Goal: Transaction & Acquisition: Subscribe to service/newsletter

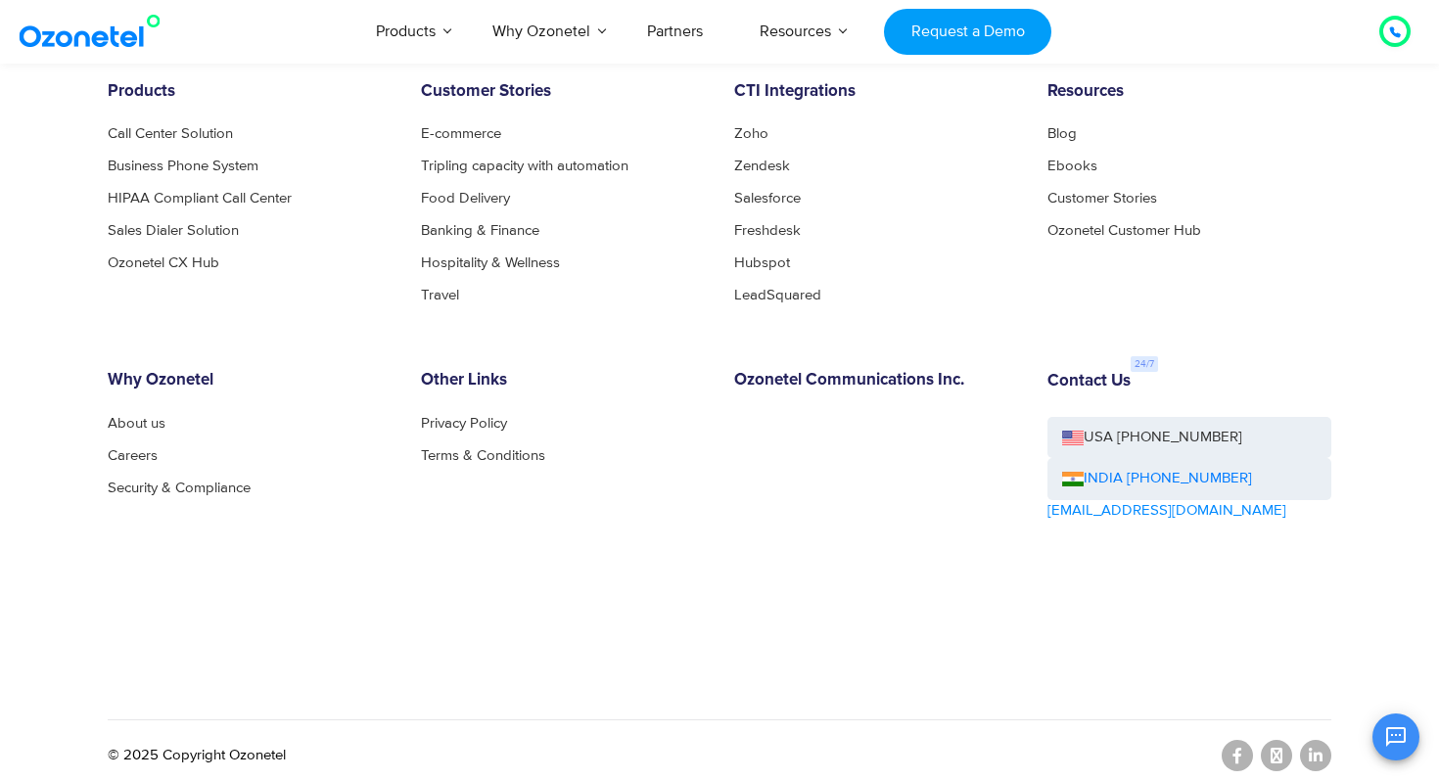
scroll to position [7871, 0]
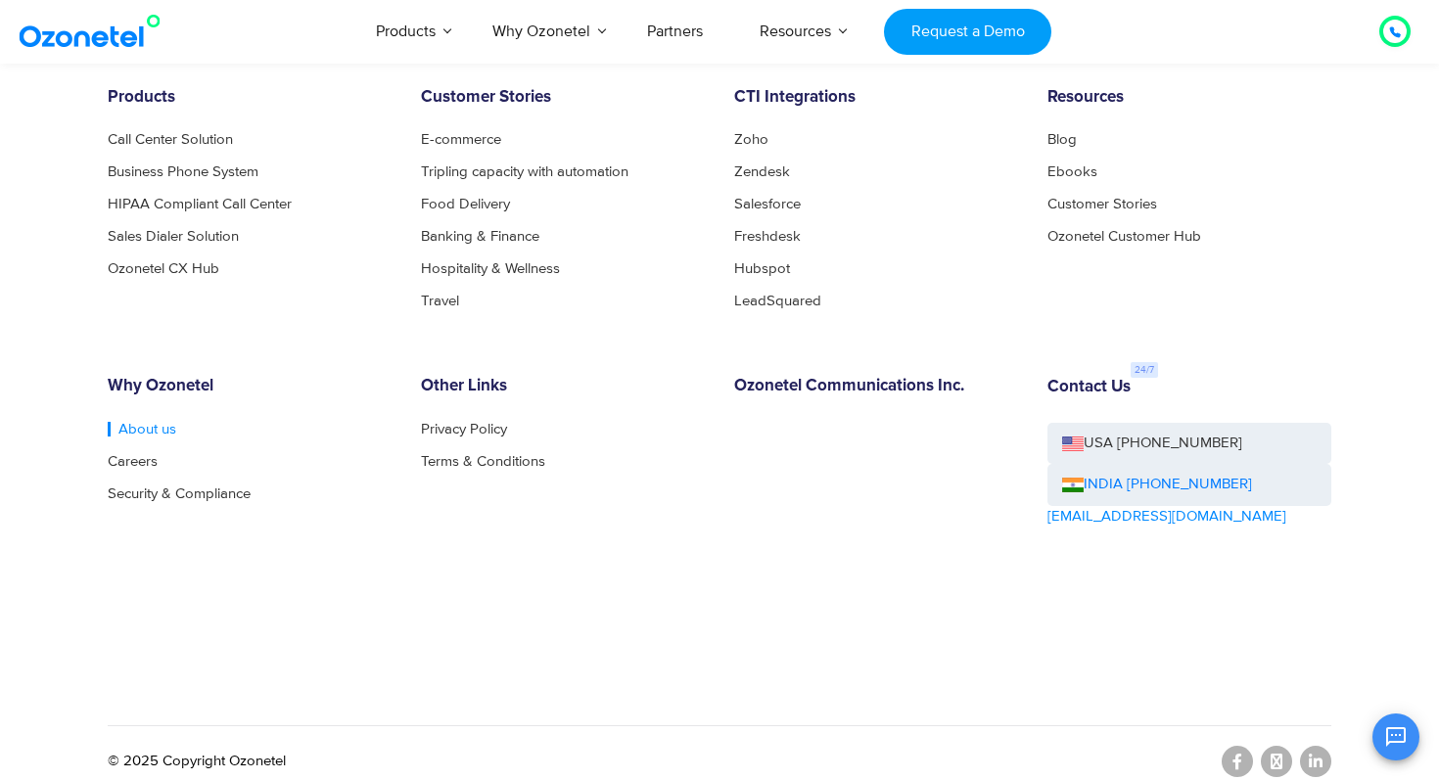
click at [138, 424] on link "About us" at bounding box center [142, 429] width 69 height 15
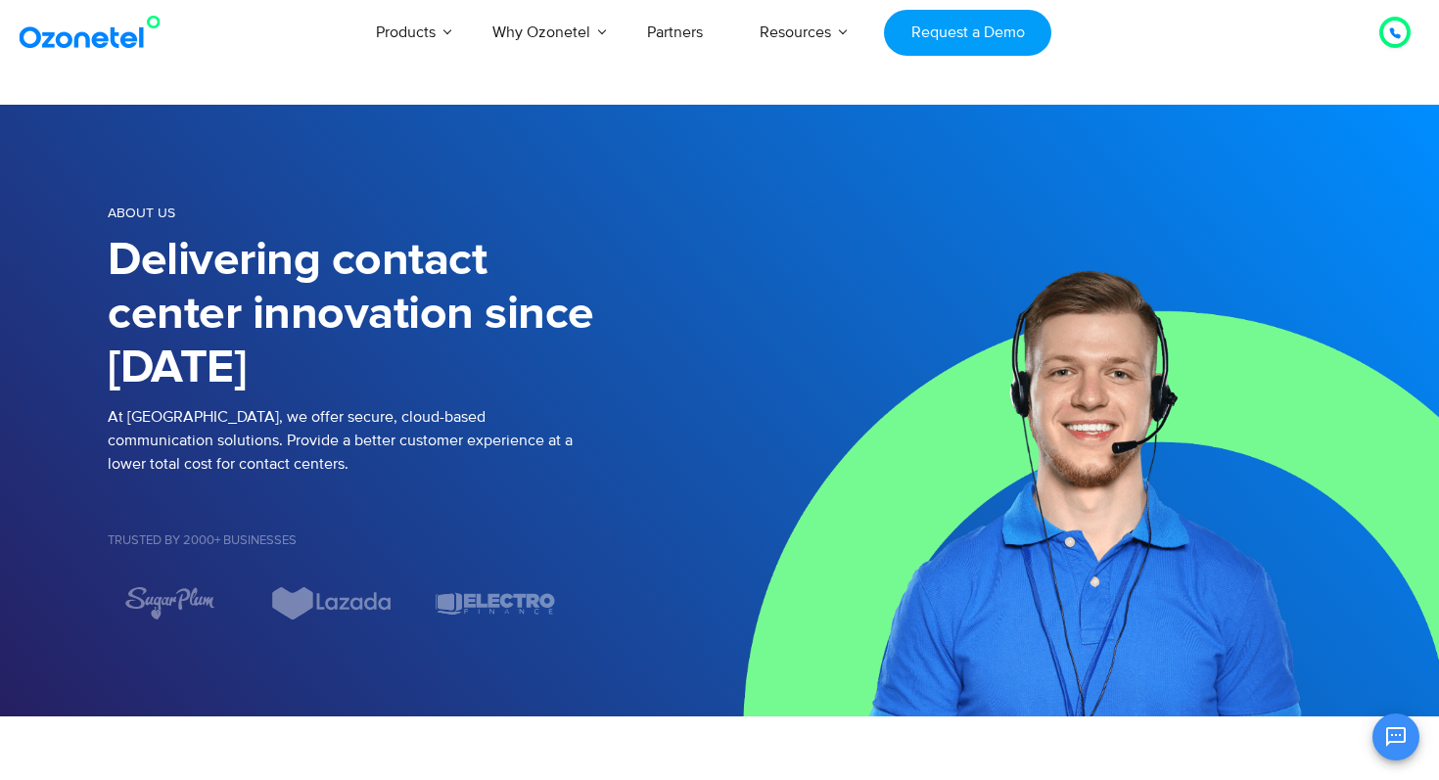
click at [1386, 38] on div at bounding box center [1394, 32] width 23 height 23
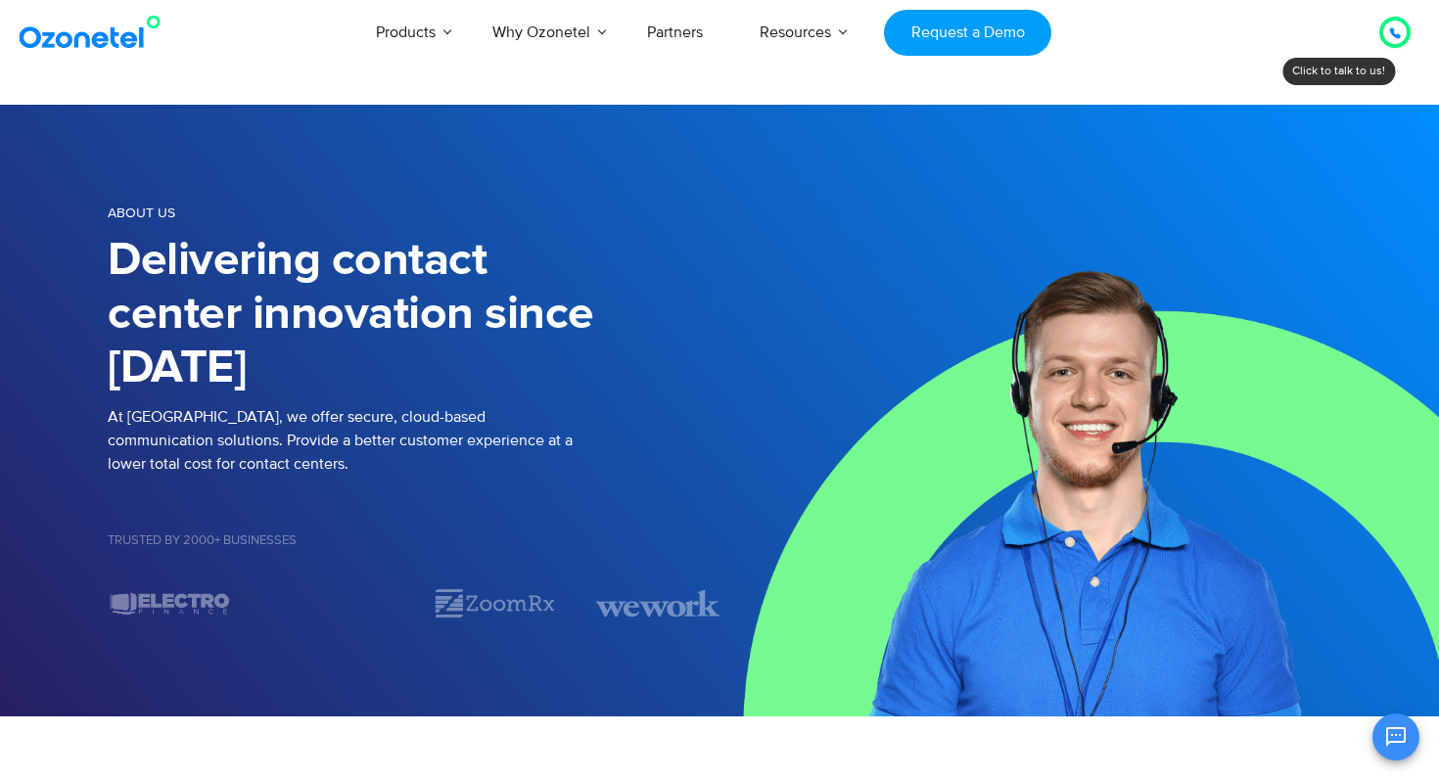
click at [1392, 34] on icon at bounding box center [1395, 33] width 10 height 10
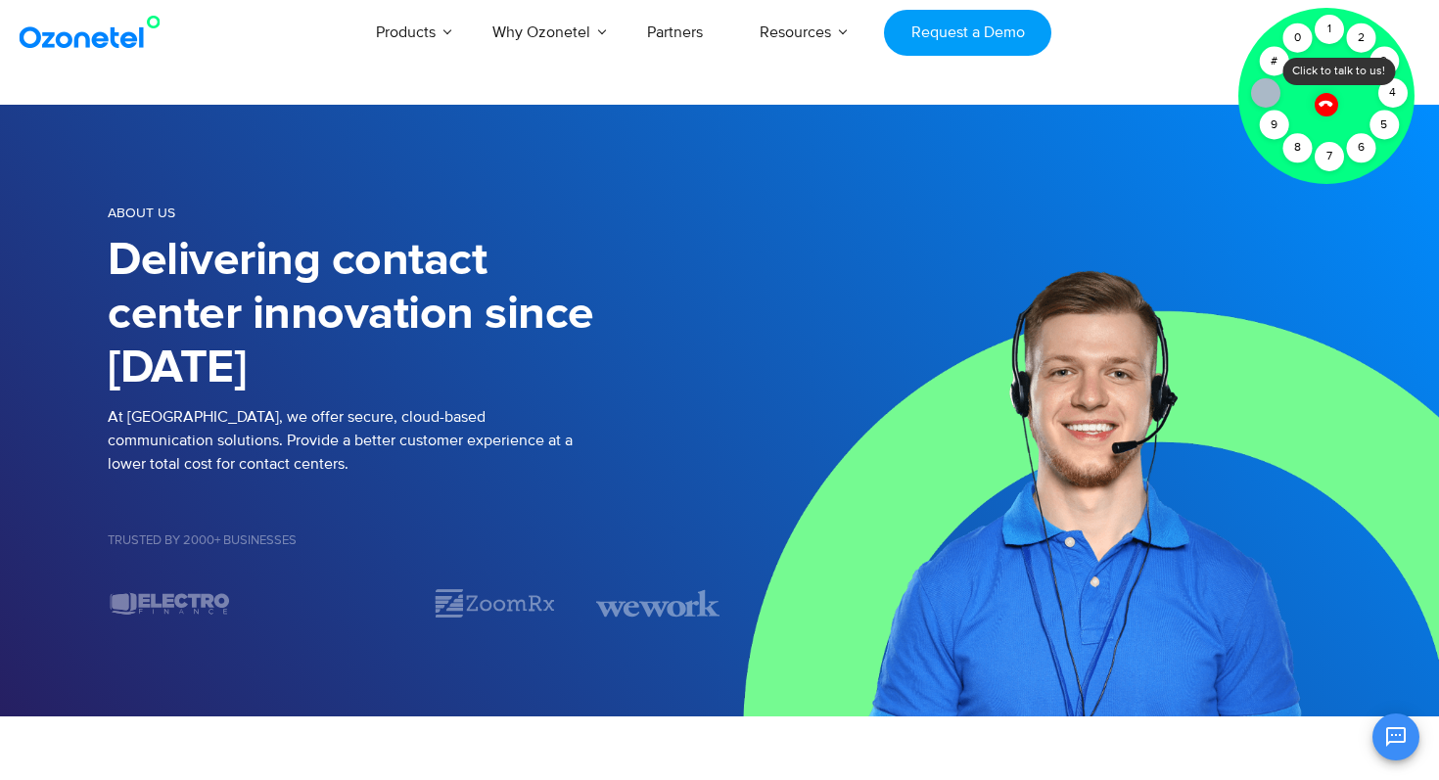
click at [1326, 107] on icon at bounding box center [1325, 103] width 17 height 17
click at [1320, 101] on icon at bounding box center [1325, 103] width 17 height 17
click at [1223, 34] on div "Products AI & CX Voice AI Agents Agent Assist Voice of Customer Quality Audits …" at bounding box center [837, 32] width 1174 height 65
click at [1326, 101] on icon at bounding box center [1325, 104] width 14 height 14
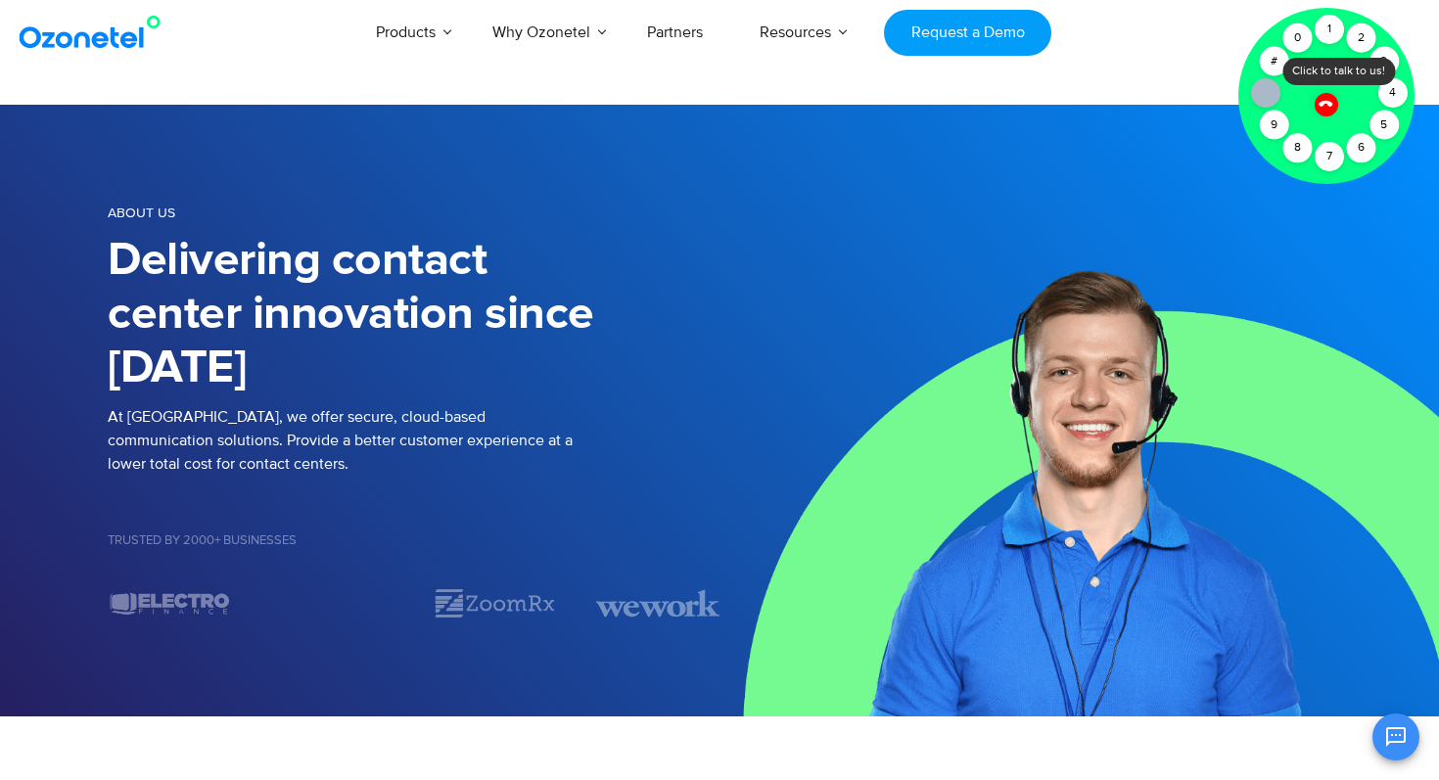
click at [1326, 101] on icon at bounding box center [1325, 104] width 14 height 14
click at [1325, 14] on div at bounding box center [1326, 96] width 176 height 176
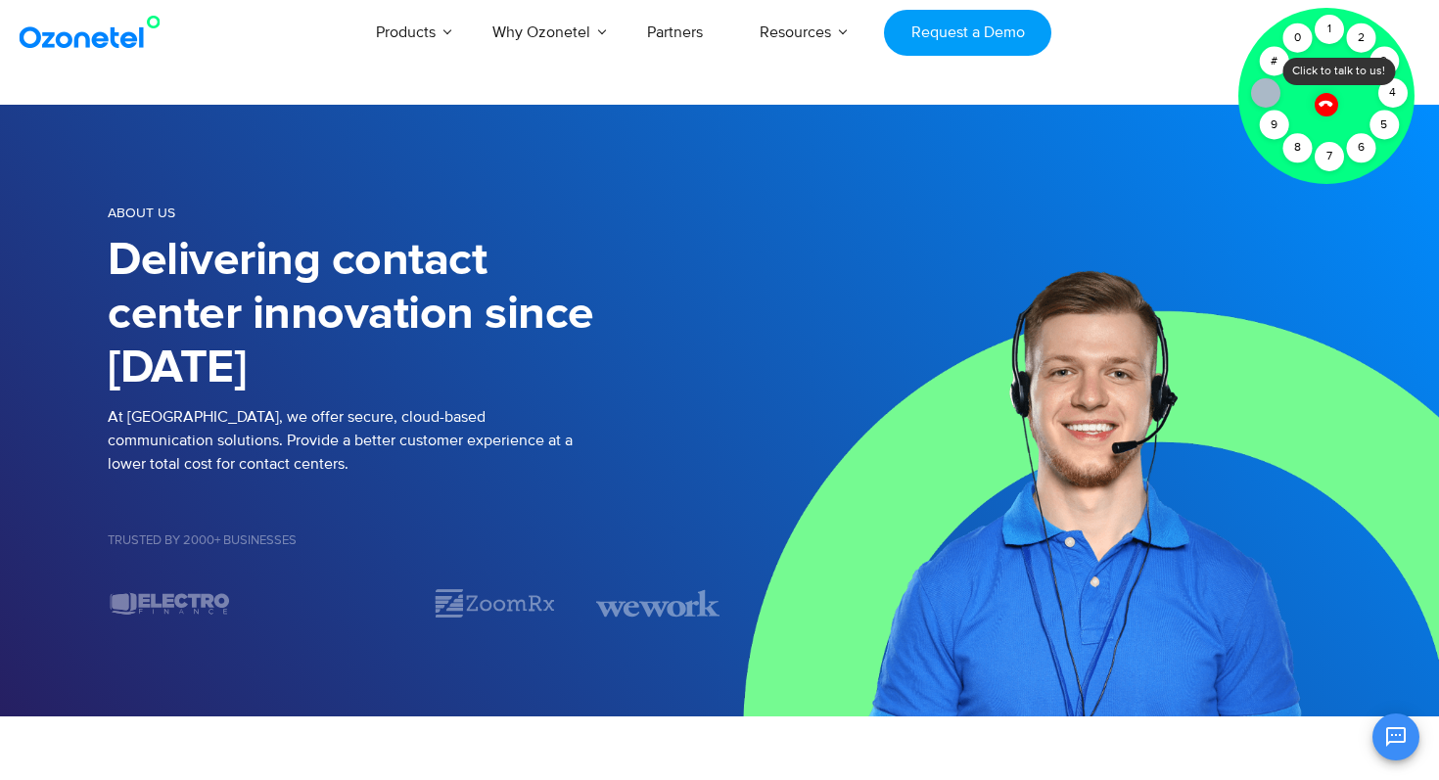
click at [1350, 16] on div at bounding box center [1326, 96] width 176 height 176
click at [1357, 32] on div "2" at bounding box center [1360, 37] width 29 height 29
click at [1329, 100] on icon at bounding box center [1325, 103] width 17 height 17
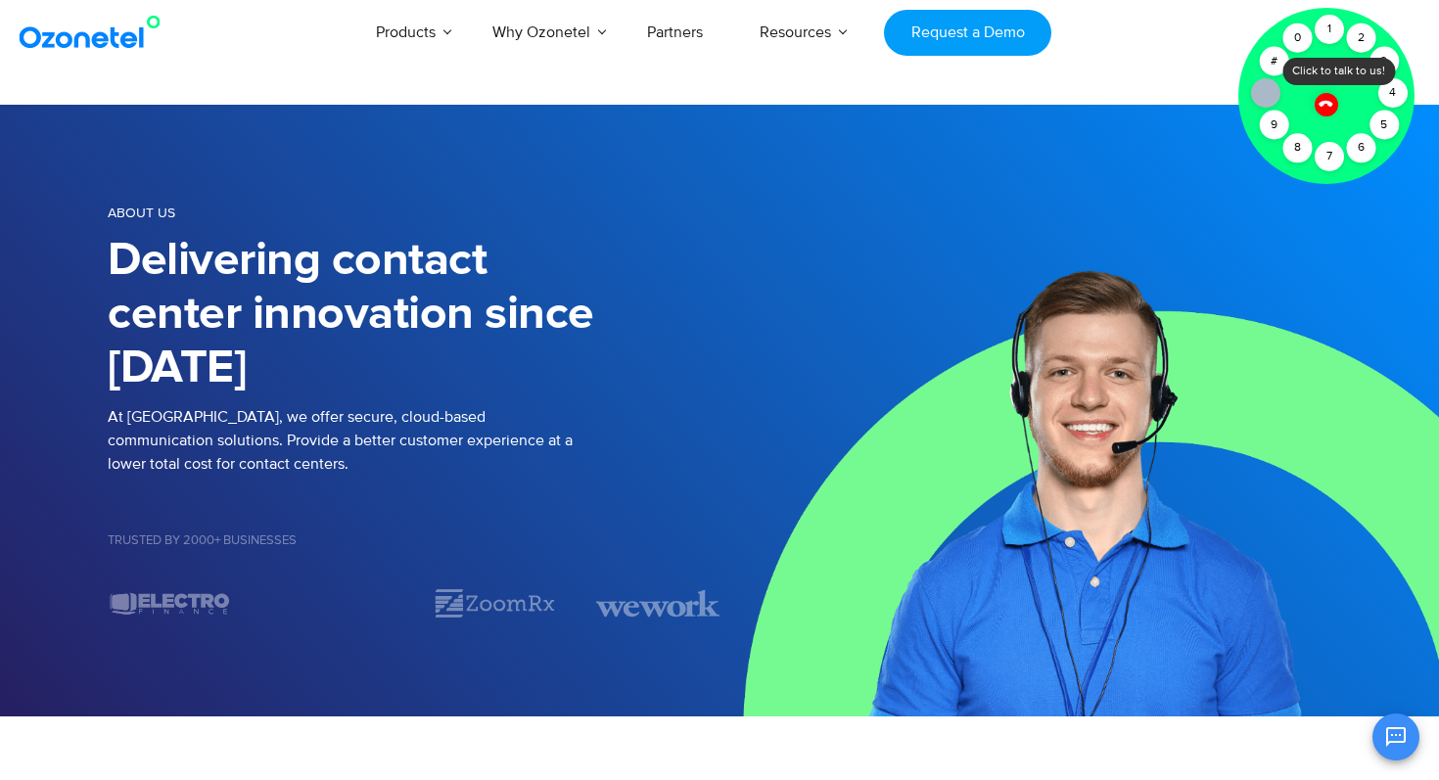
click at [1329, 100] on icon at bounding box center [1325, 103] width 17 height 17
click at [1298, 215] on img at bounding box center [1078, 411] width 719 height 612
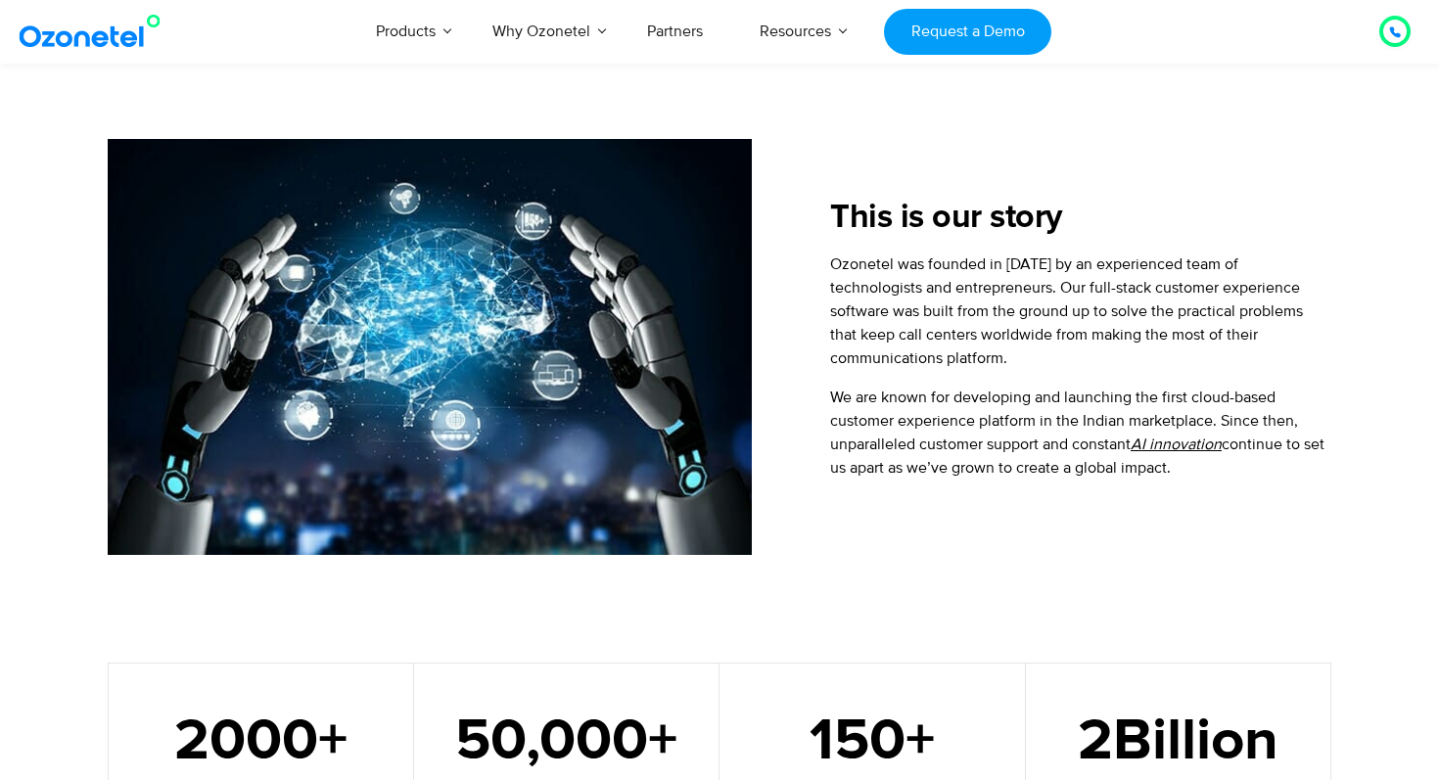
scroll to position [135, 0]
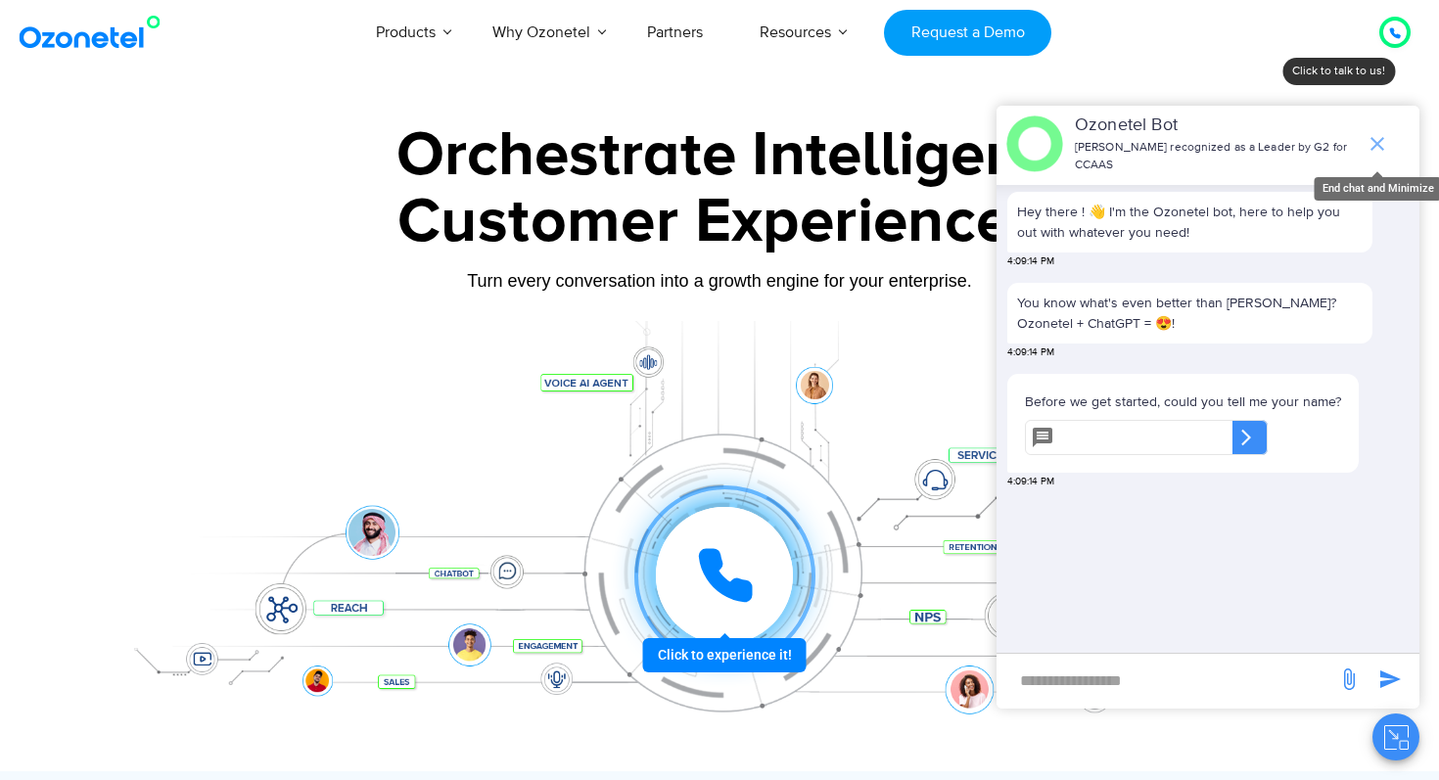
click at [1383, 144] on icon "end chat or minimize" at bounding box center [1376, 143] width 23 height 23
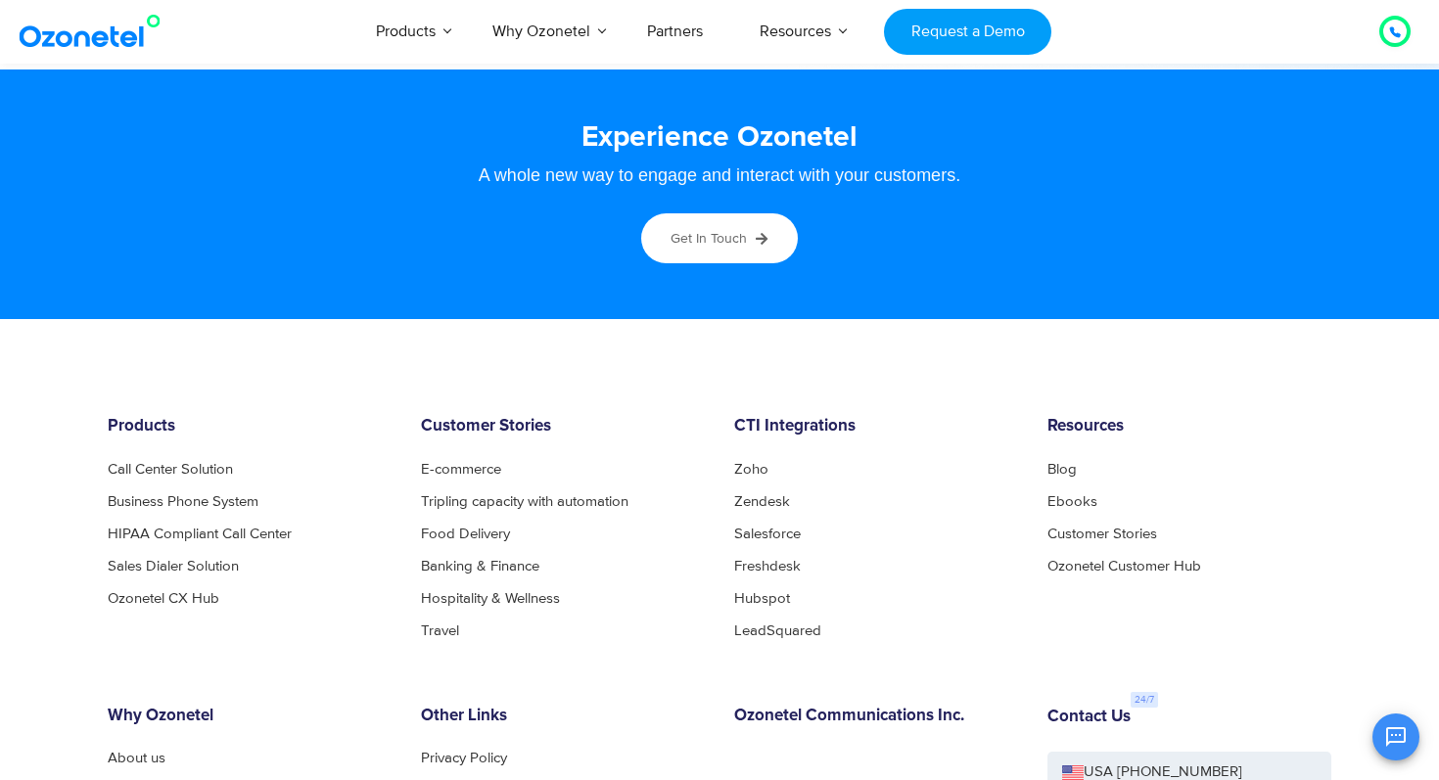
scroll to position [10367, 0]
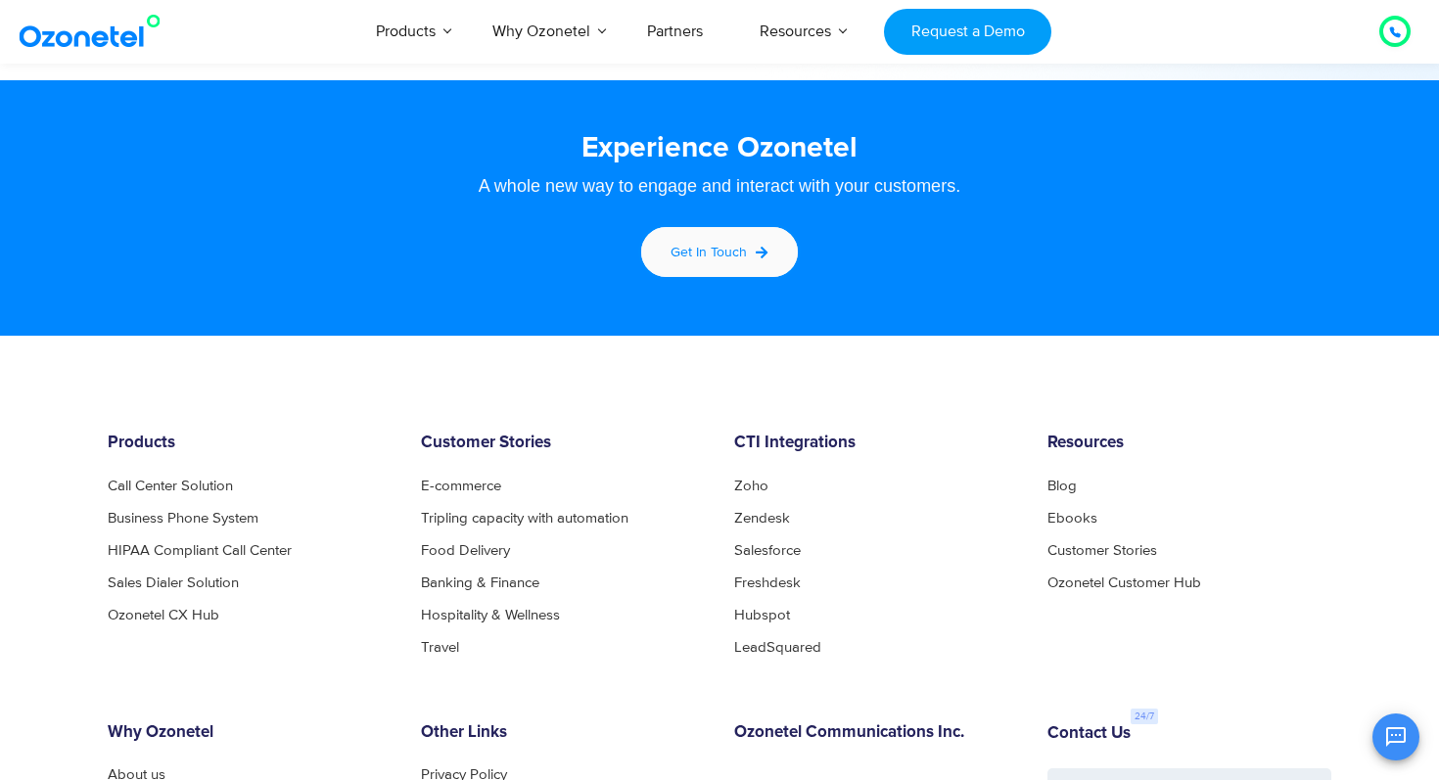
click at [714, 254] on span "Get in touch" at bounding box center [708, 252] width 76 height 17
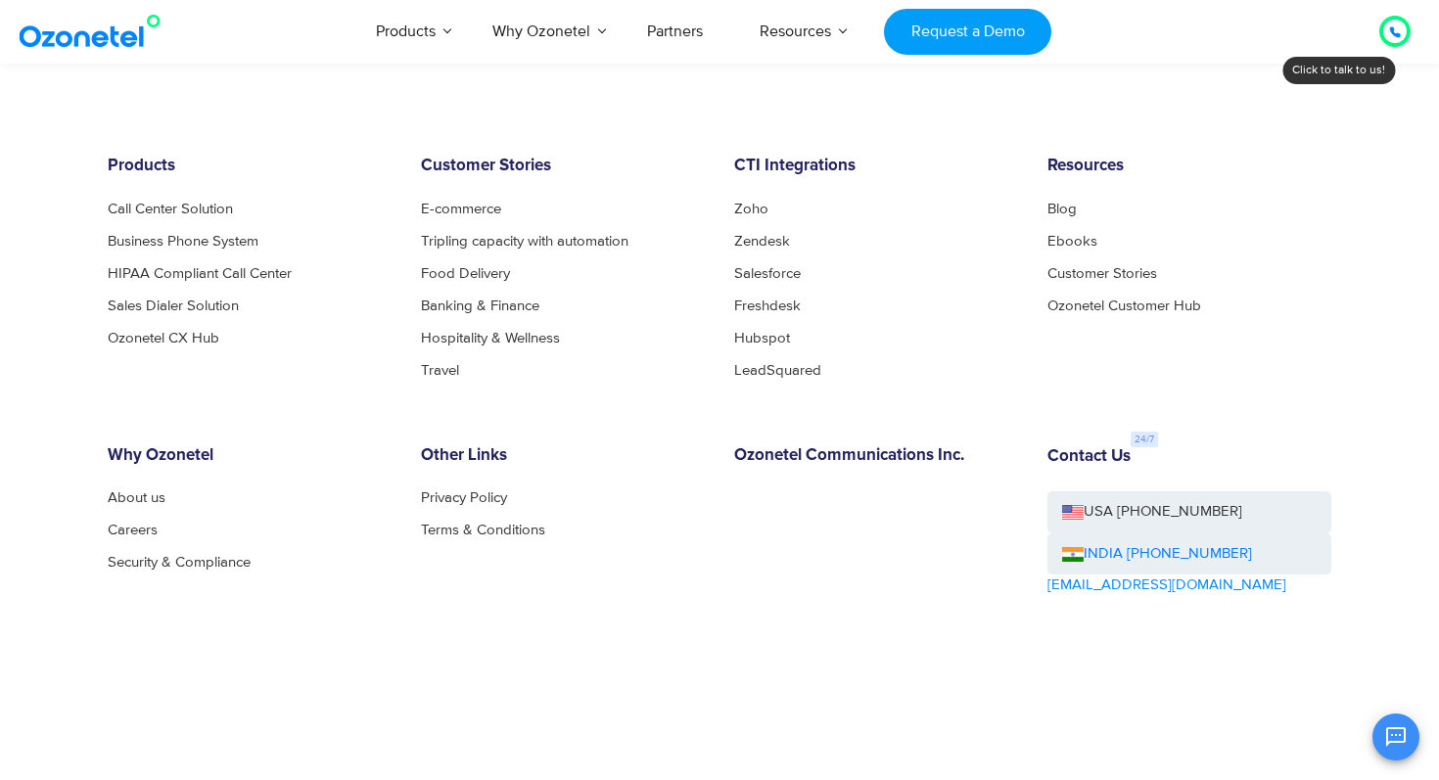
scroll to position [3143, 0]
